Goal: Transaction & Acquisition: Purchase product/service

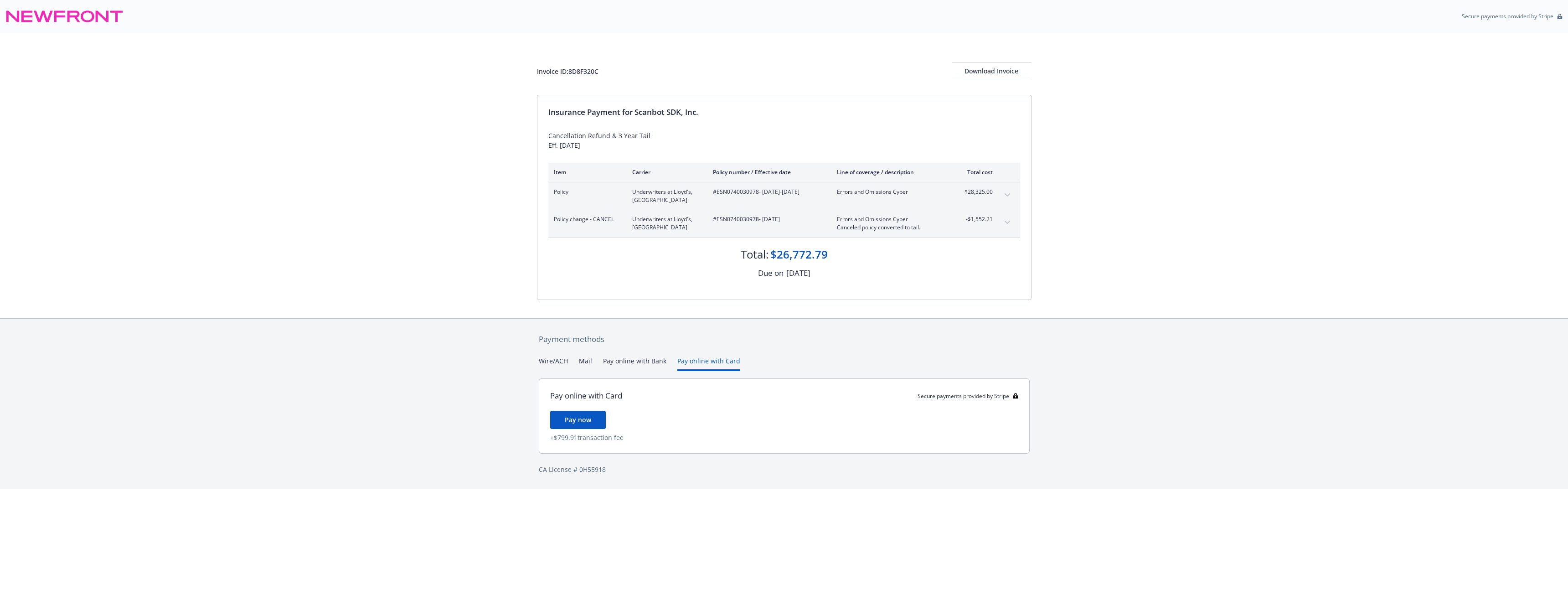
click at [698, 362] on button "Pay online with Card" at bounding box center [709, 363] width 63 height 15
click at [631, 362] on button "Pay online with Bank" at bounding box center [635, 363] width 63 height 15
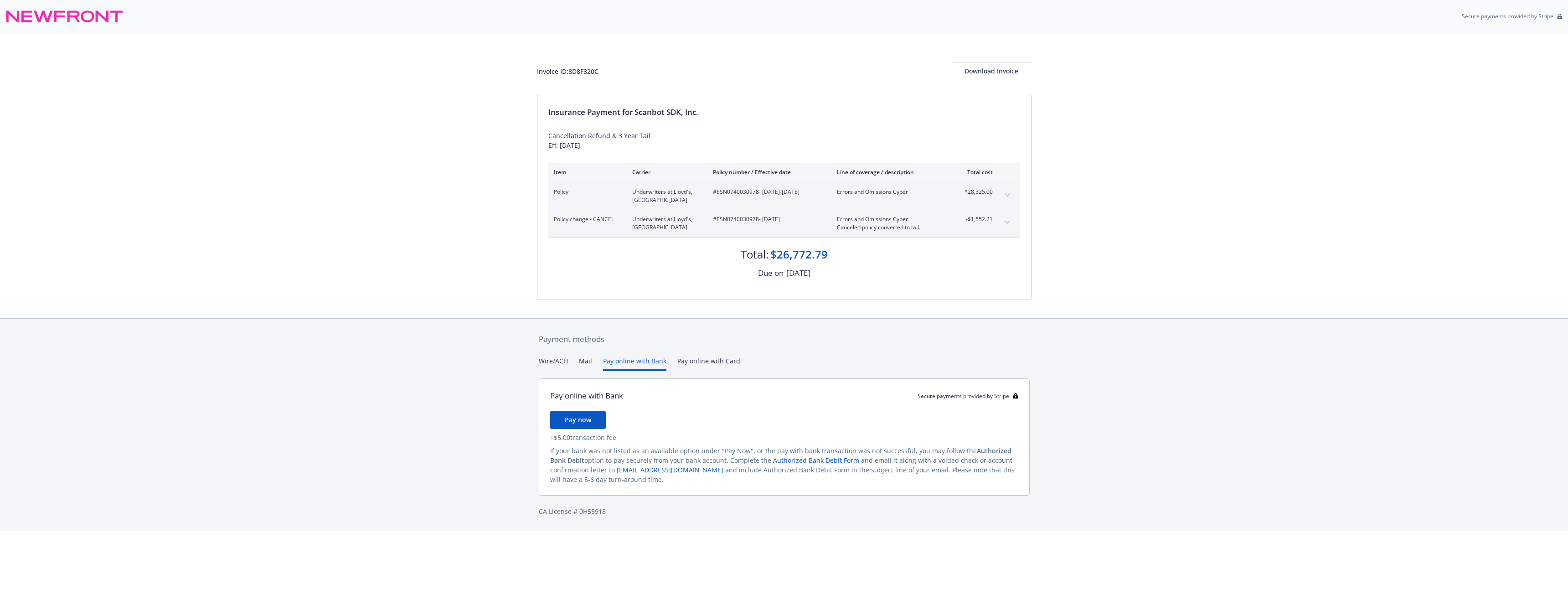
click at [576, 360] on div "Wire/ACH Mail Pay online with Bank Pay online with Card" at bounding box center [784, 363] width 491 height 15
click at [550, 362] on button "Wire/ACH" at bounding box center [553, 363] width 29 height 15
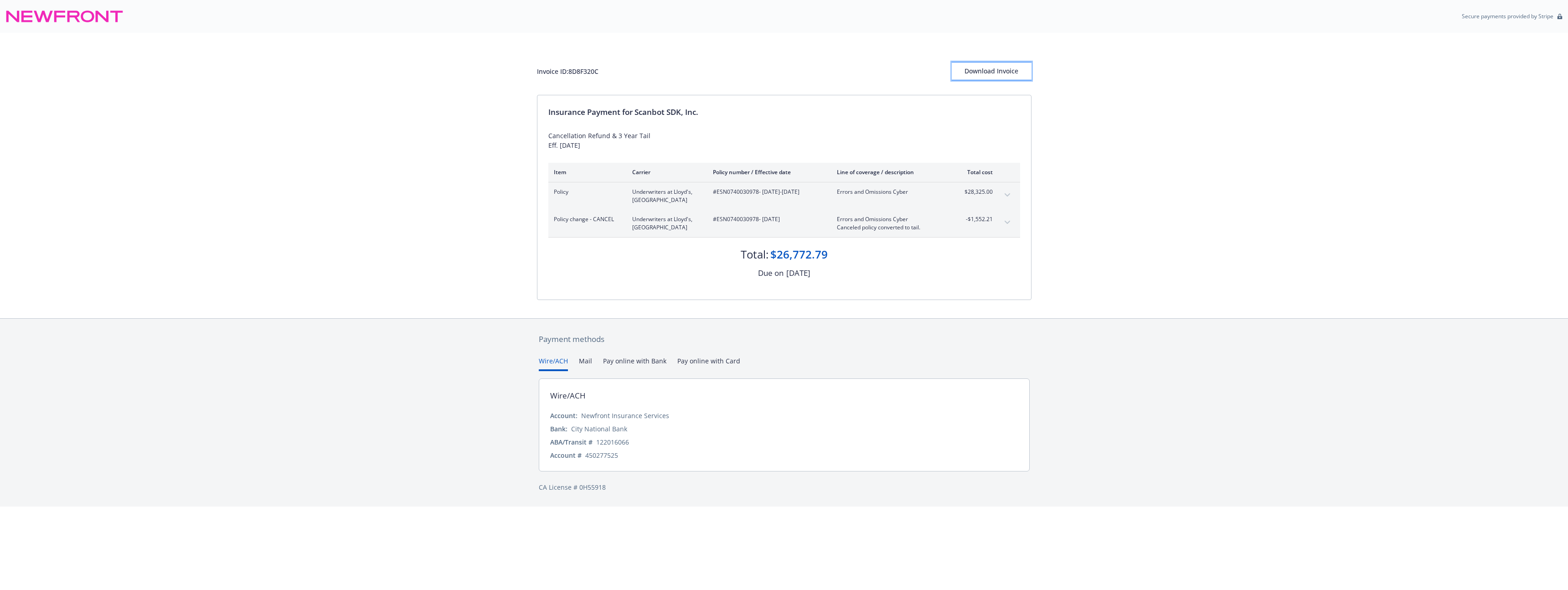
click at [1006, 71] on div "Download Invoice" at bounding box center [992, 71] width 80 height 17
click at [1001, 65] on div "Download Invoice" at bounding box center [992, 71] width 50 height 17
